Goal: Task Accomplishment & Management: Manage account settings

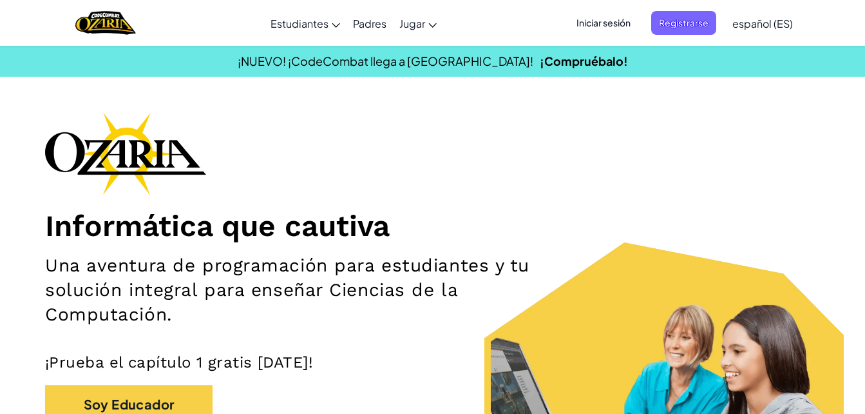
click at [590, 24] on span "Iniciar sesión" at bounding box center [604, 23] width 70 height 24
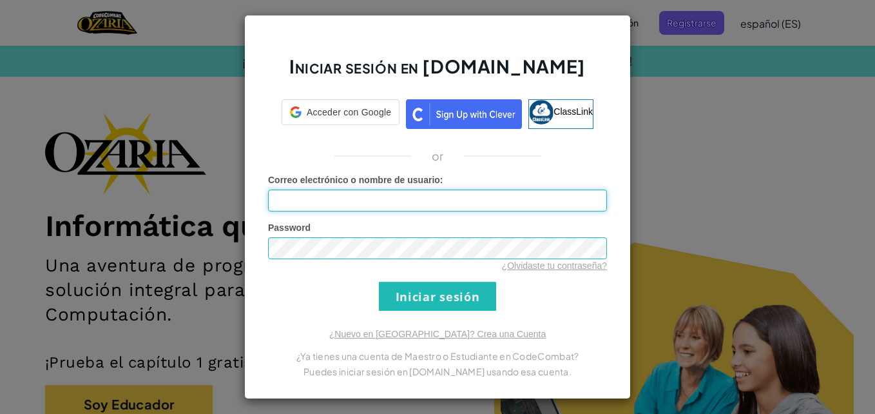
type input "[EMAIL_ADDRESS][DOMAIN_NAME]"
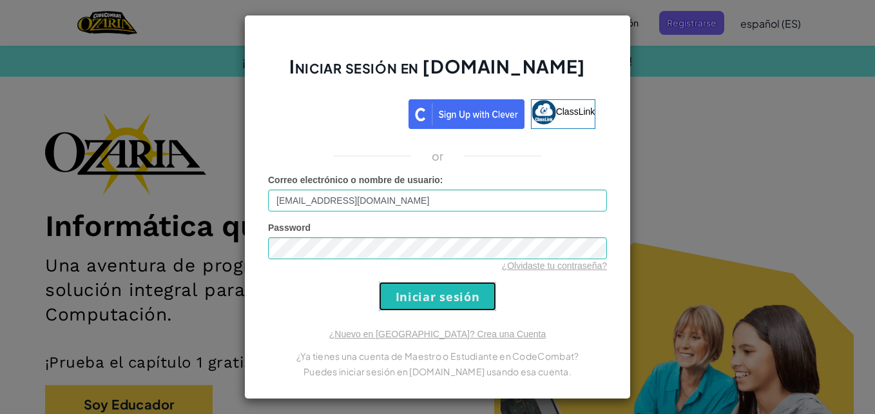
click at [473, 289] on input "Iniciar sesión" at bounding box center [437, 295] width 117 height 29
